Goal: Information Seeking & Learning: Learn about a topic

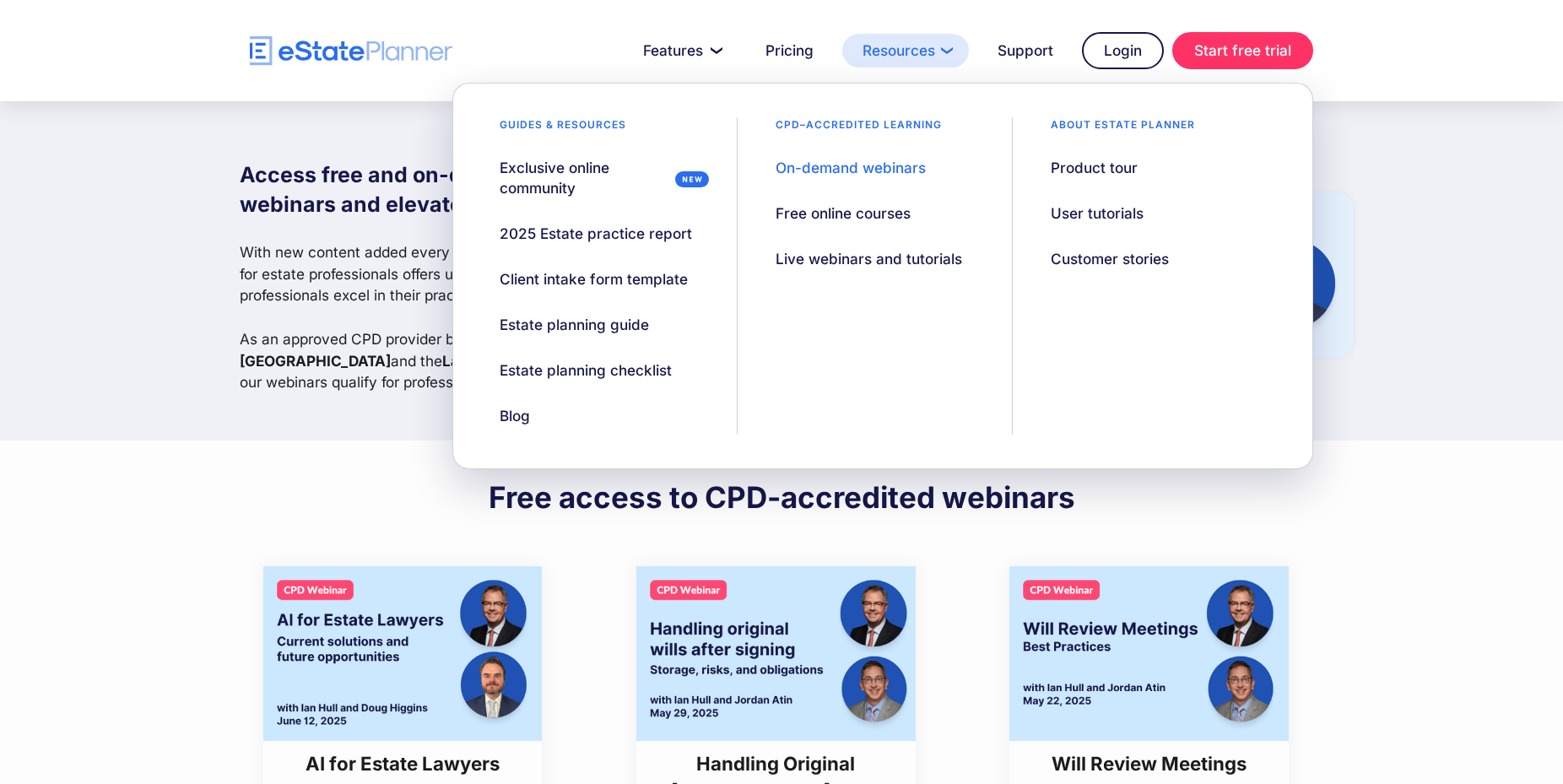
click at [949, 61] on link "Resources" at bounding box center [905, 51] width 126 height 34
click at [876, 177] on div "On-demand webinars" at bounding box center [851, 167] width 150 height 20
click at [914, 63] on link "Resources" at bounding box center [905, 51] width 126 height 34
click at [882, 218] on div "Free online courses" at bounding box center [843, 213] width 135 height 20
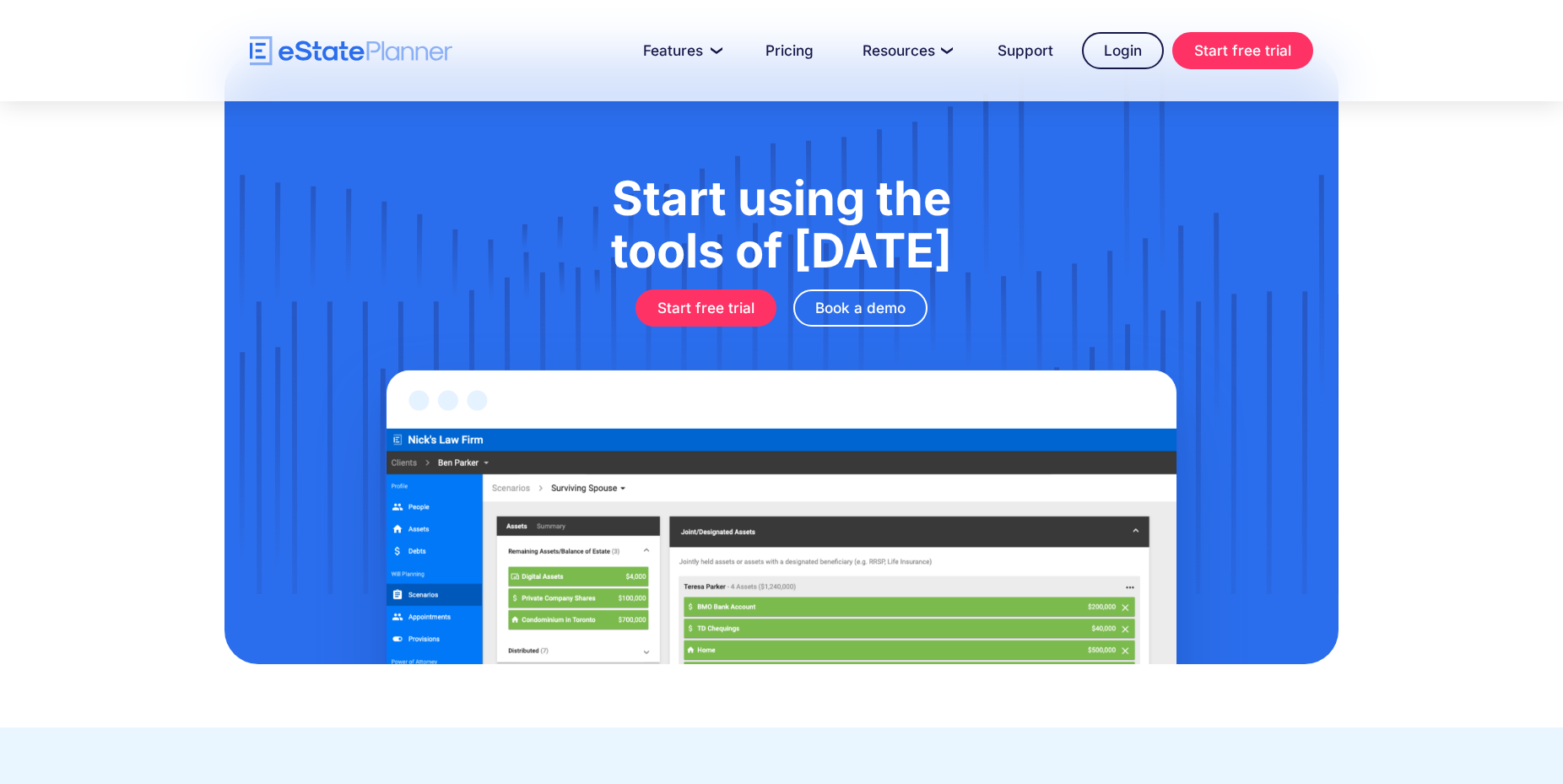
scroll to position [2249, 0]
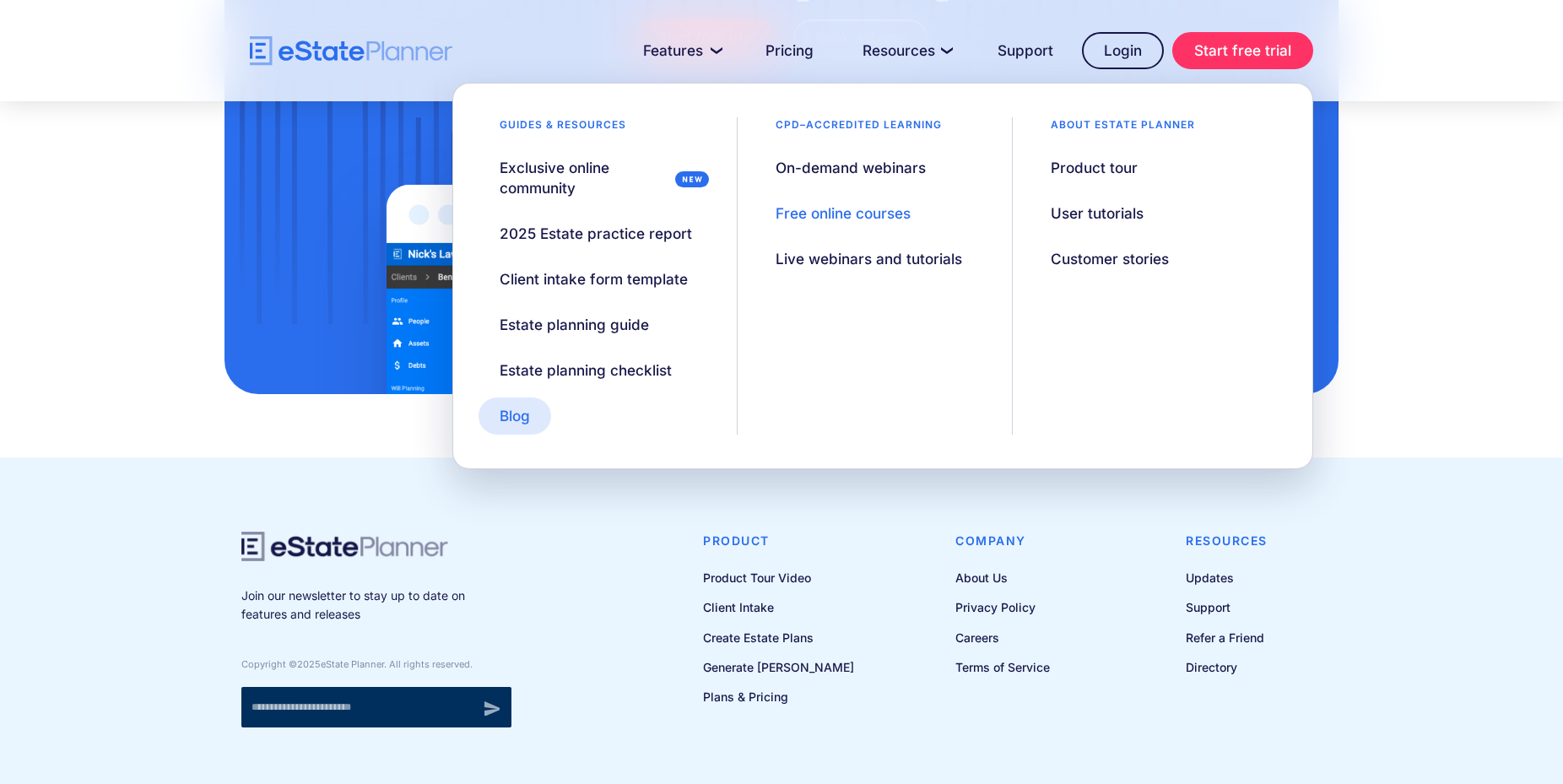
click at [523, 410] on div "Blog" at bounding box center [515, 415] width 30 height 20
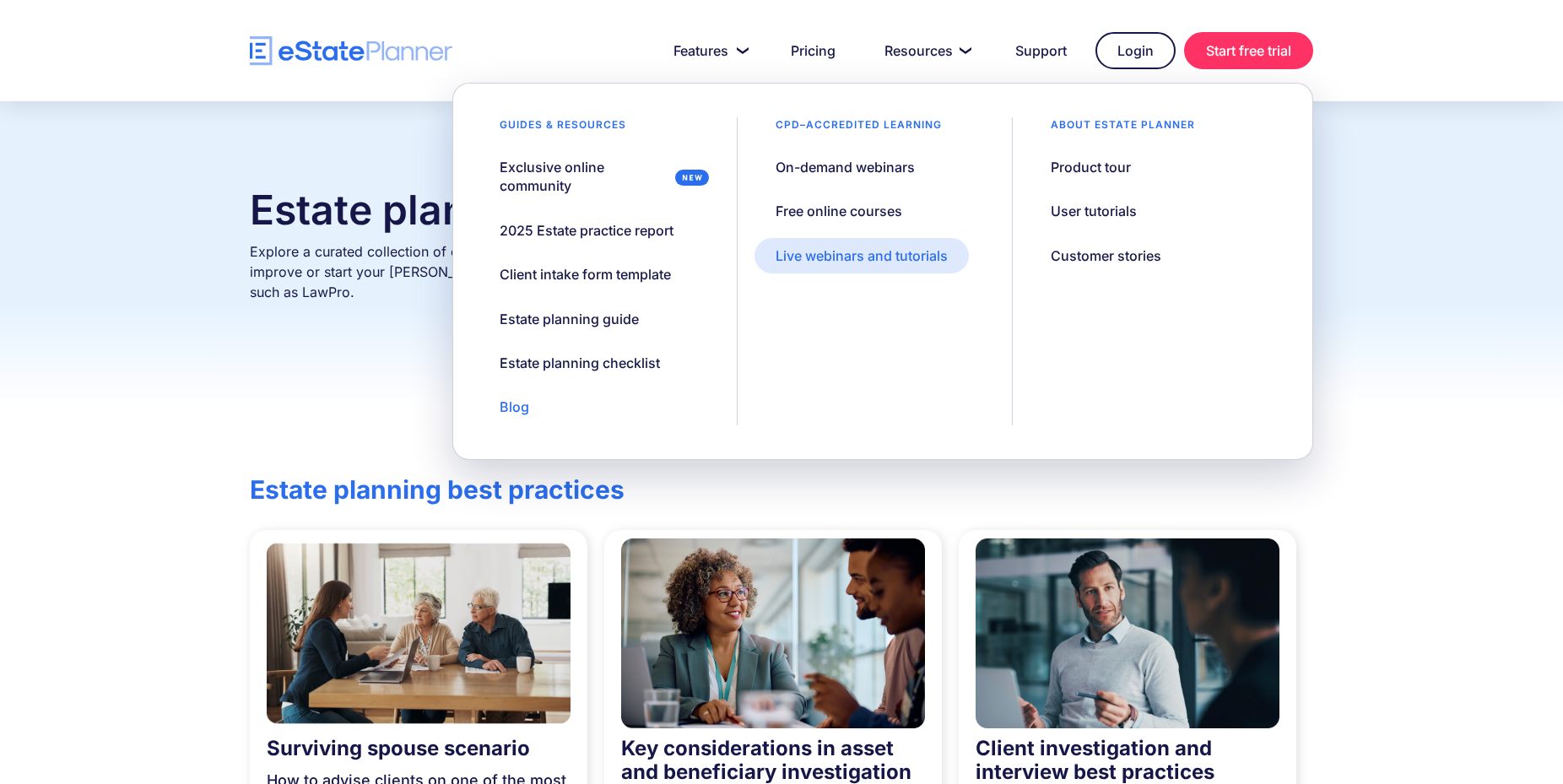
click at [877, 258] on div "Live webinars and tutorials" at bounding box center [861, 256] width 172 height 19
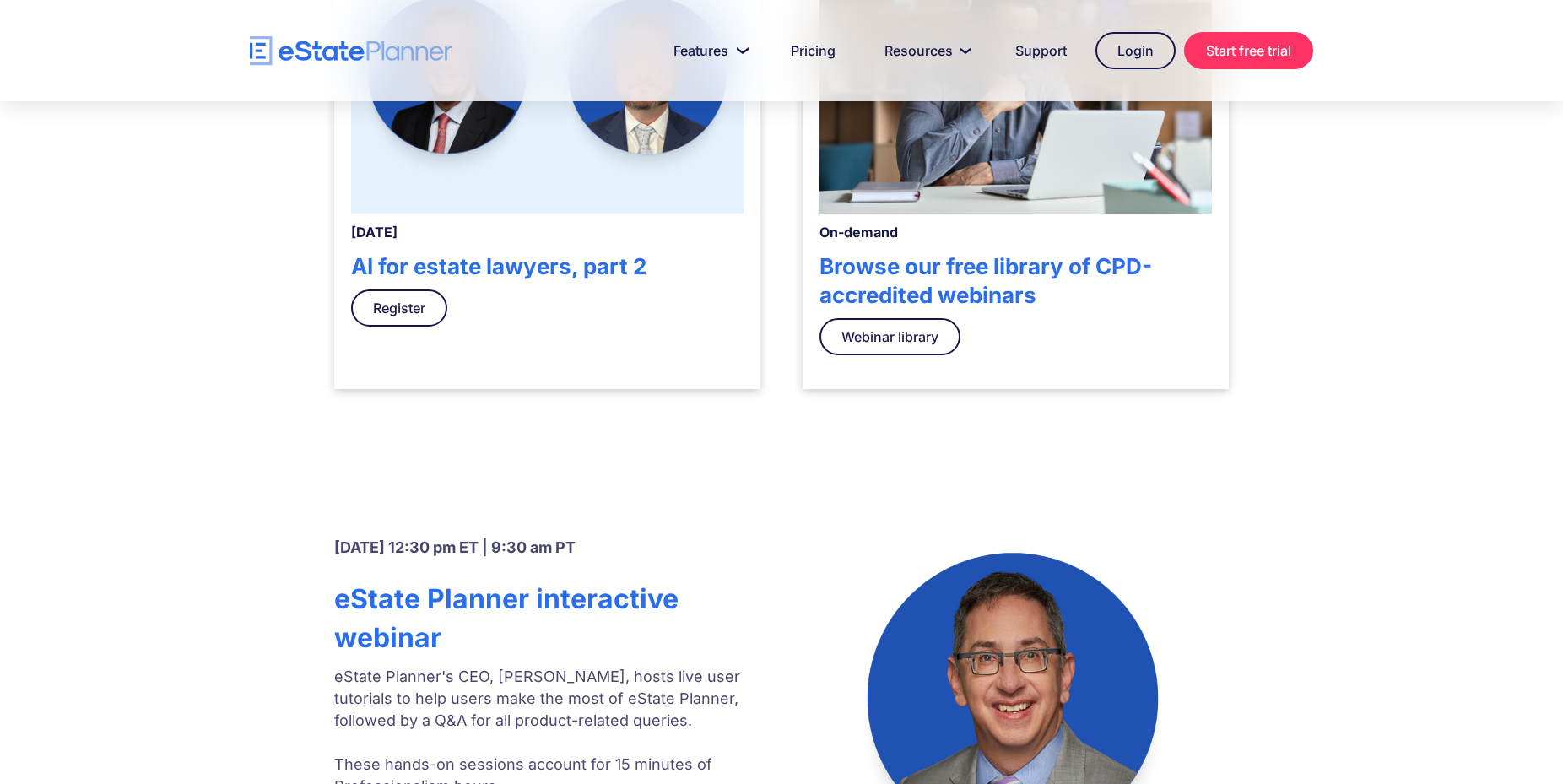
scroll to position [516, 0]
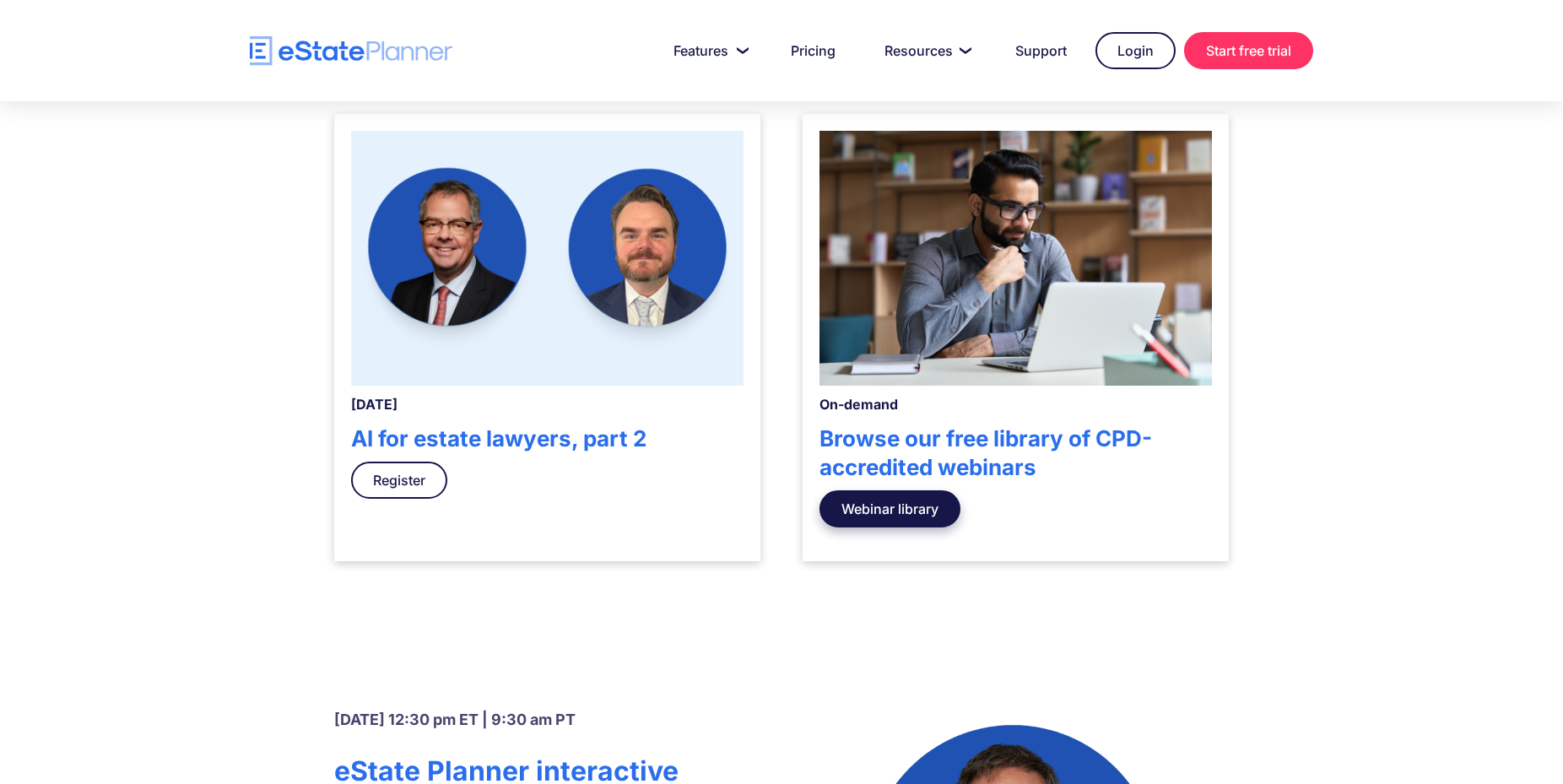
click at [917, 507] on link "Webinar library" at bounding box center [890, 508] width 141 height 37
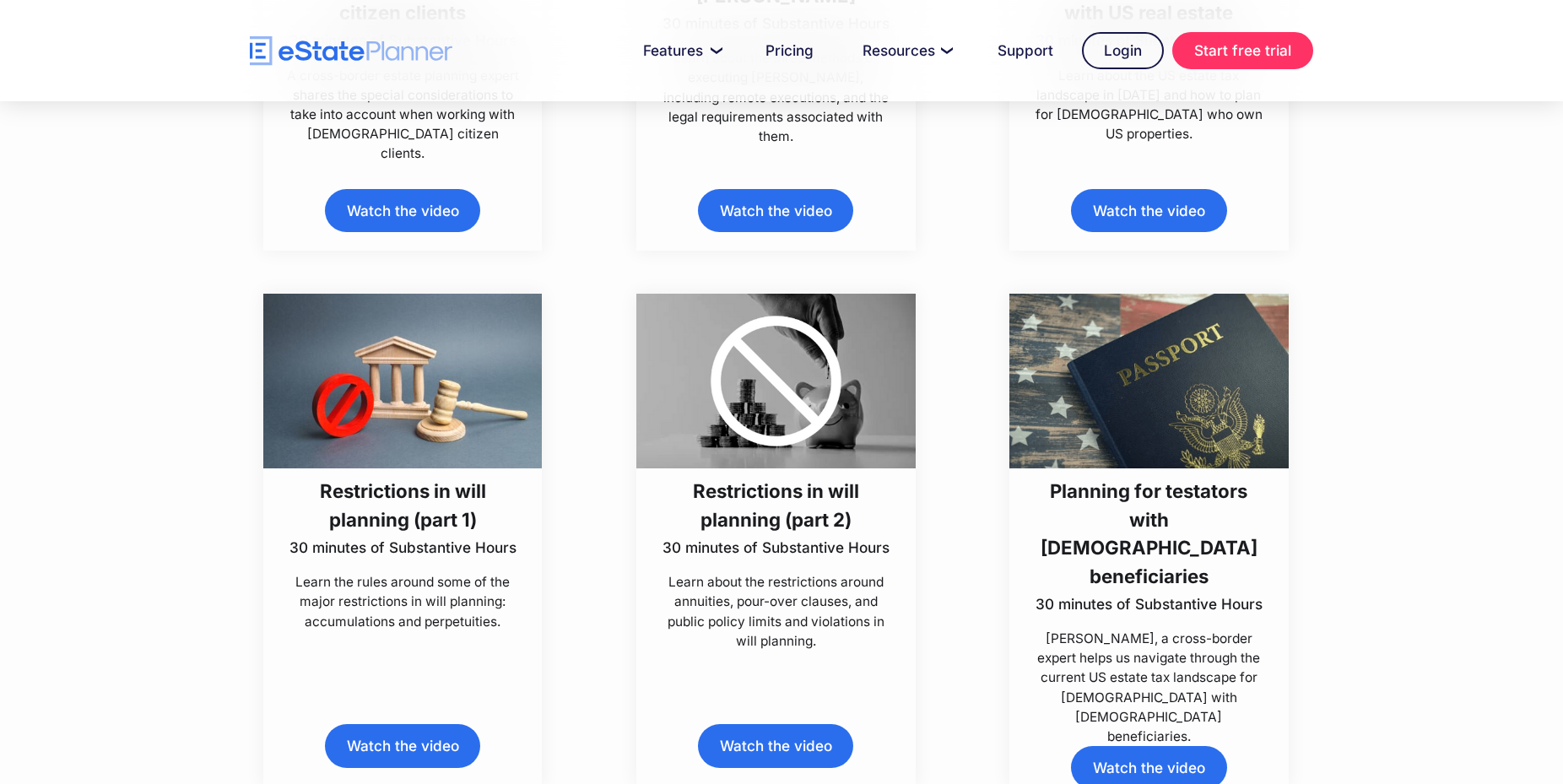
scroll to position [7314, 0]
